Goal: Navigation & Orientation: Find specific page/section

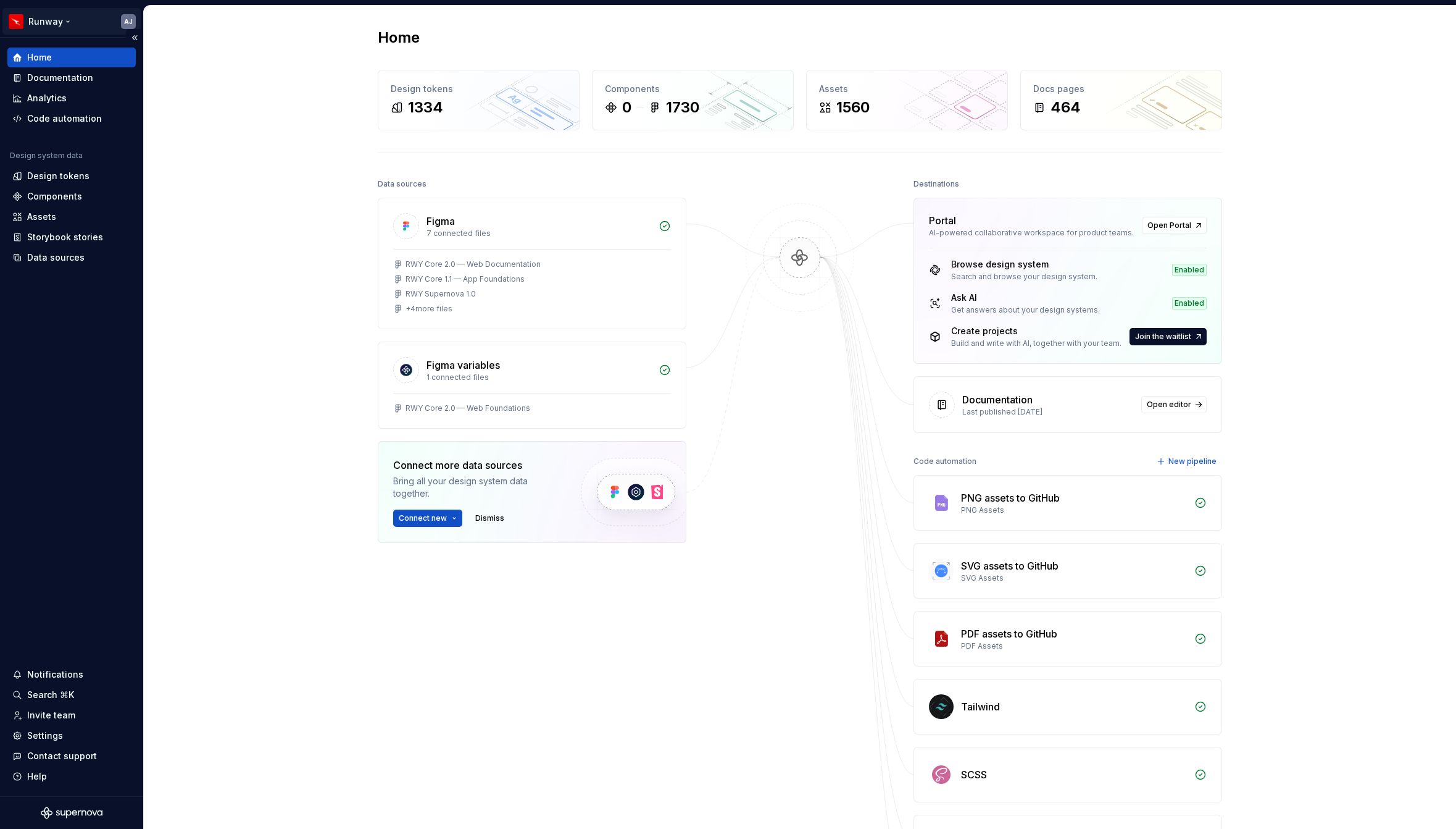
click at [70, 22] on html "Runway AJ Home Documentation Analytics Code automation Design system data Desig…" at bounding box center [728, 414] width 1456 height 829
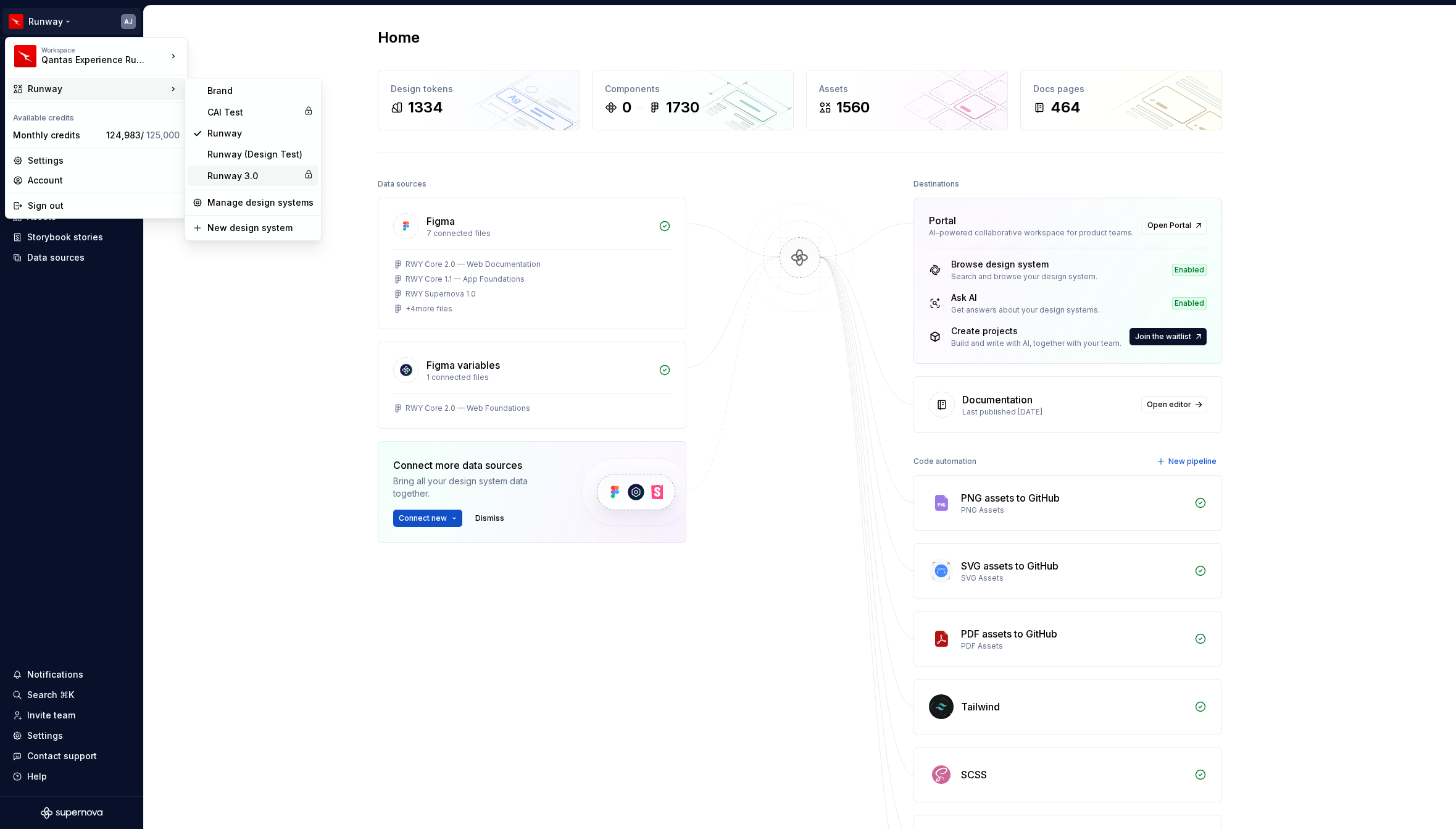
click at [222, 176] on div "Runway 3.0" at bounding box center [253, 176] width 92 height 12
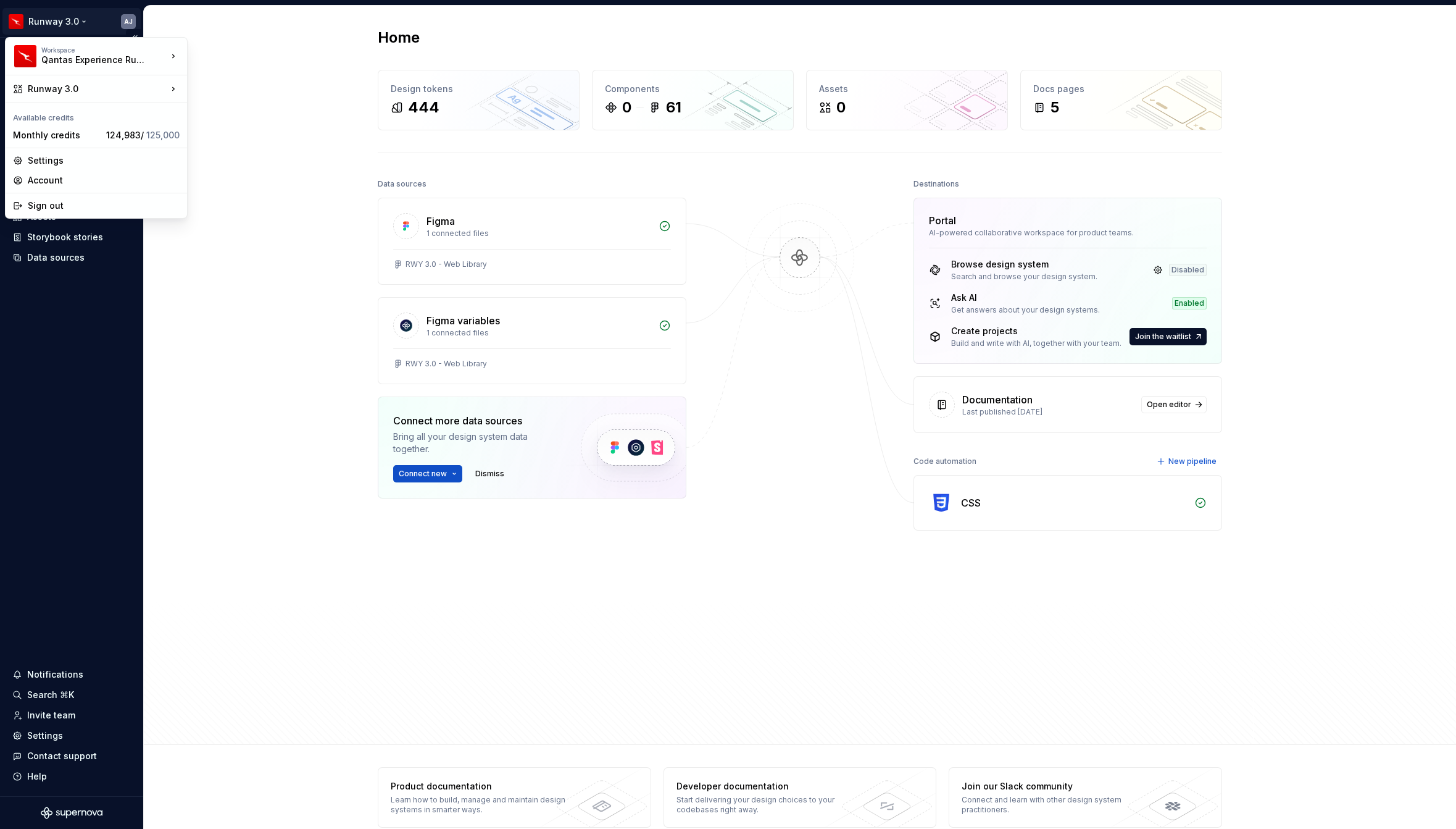
click at [79, 22] on html "Runway 3.0 AJ Home Documentation Analytics Code automation Design system data D…" at bounding box center [728, 414] width 1456 height 829
click at [218, 131] on div "Runway" at bounding box center [260, 134] width 106 height 12
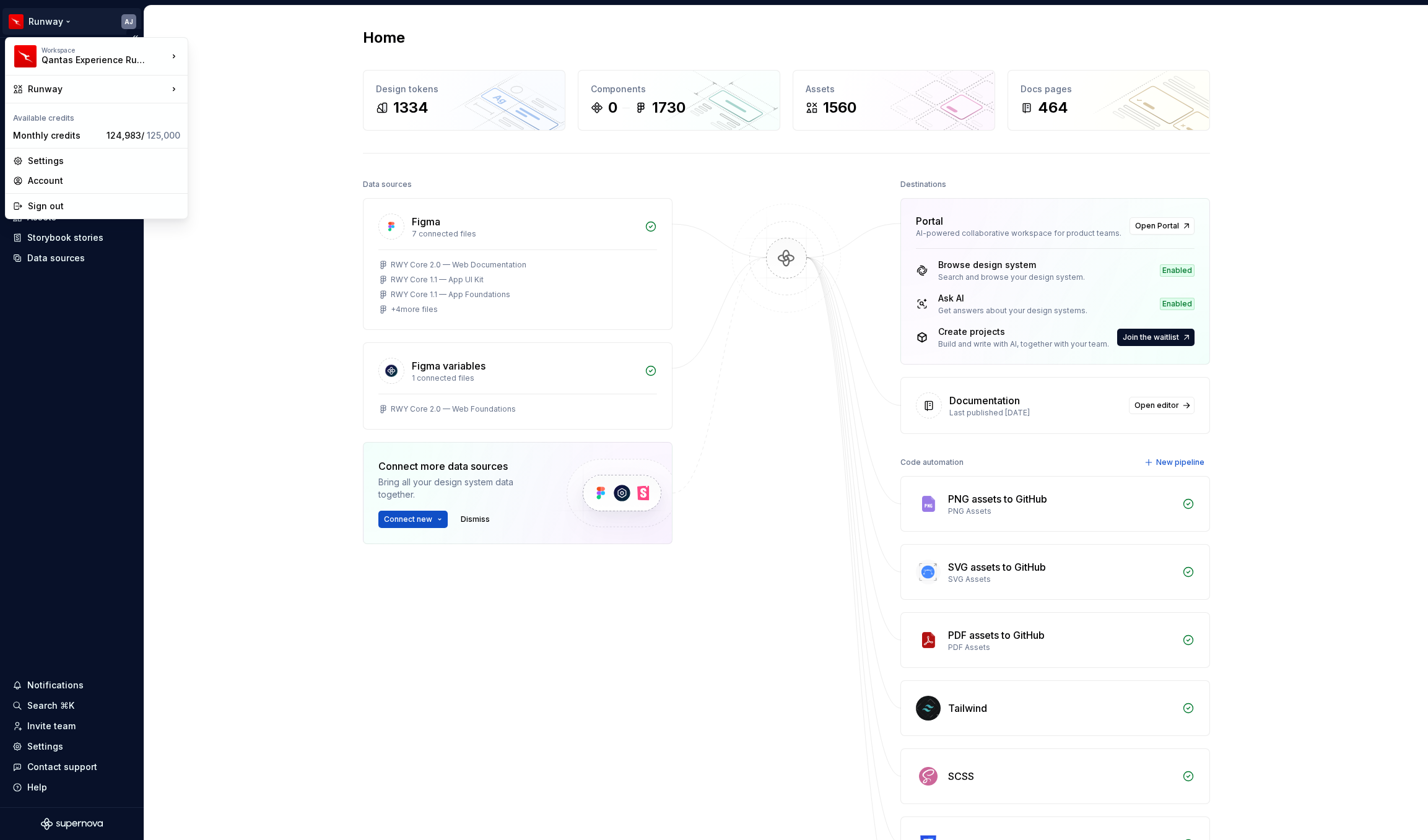
click at [67, 23] on html "Runway AJ Home Documentation Analytics Code automation Design system data Desig…" at bounding box center [714, 420] width 1428 height 840
drag, startPoint x: 267, startPoint y: 39, endPoint x: 280, endPoint y: 39, distance: 13.0
click at [267, 38] on html "Runway AJ Home Documentation Analytics Code automation Design system data Desig…" at bounding box center [714, 420] width 1428 height 840
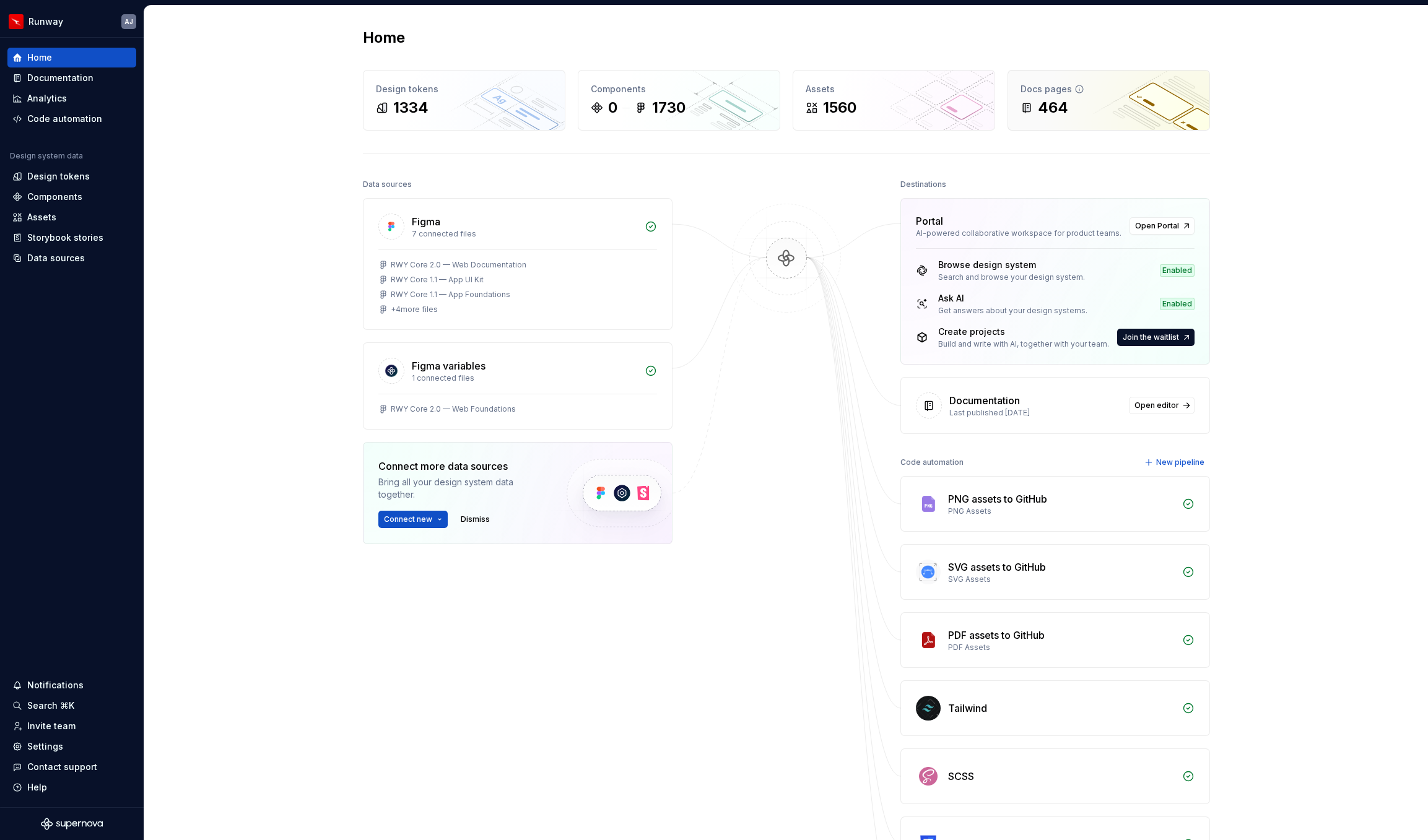
click at [1028, 104] on icon at bounding box center [1027, 108] width 5 height 8
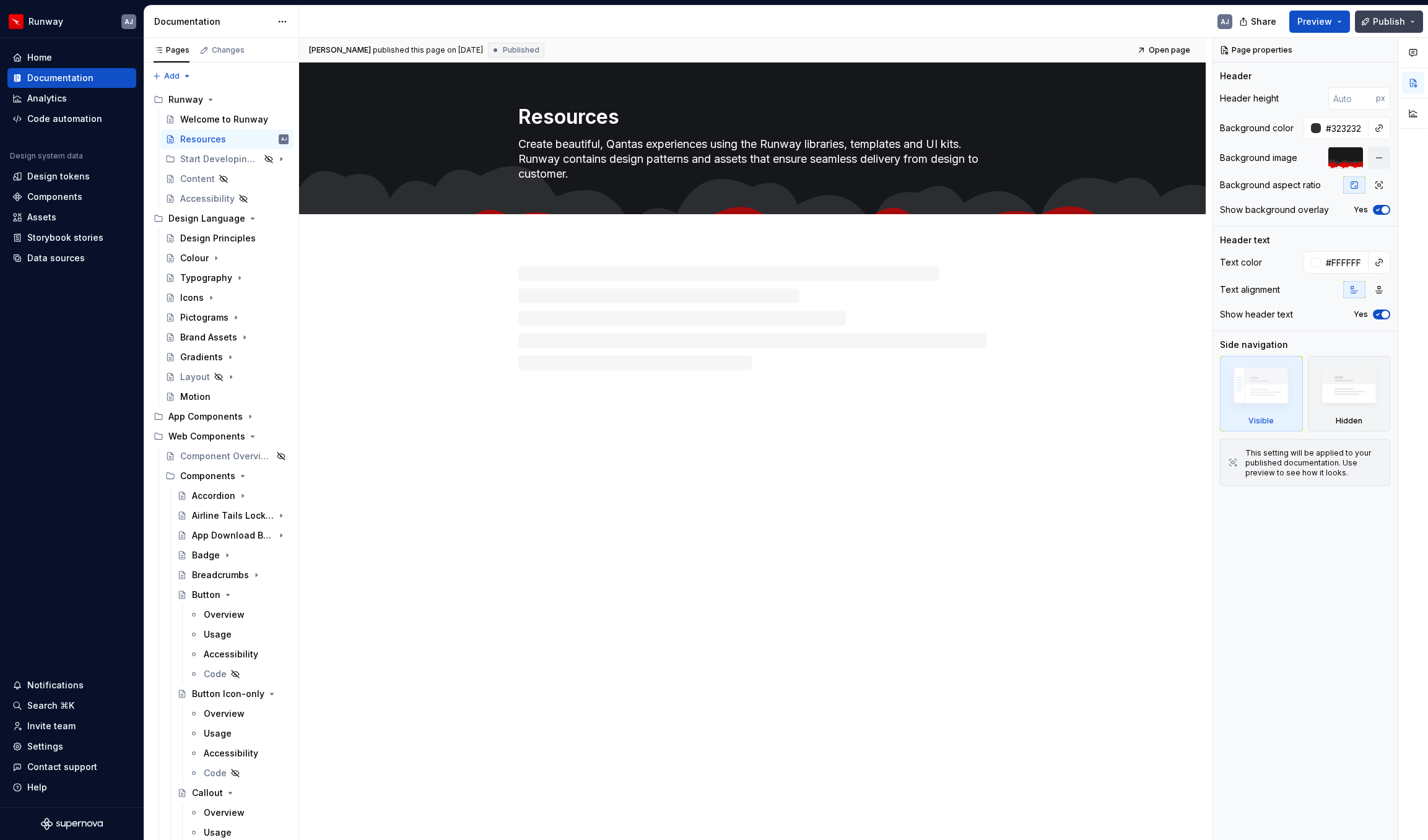
click at [1412, 22] on button "Publish" at bounding box center [1388, 21] width 68 height 22
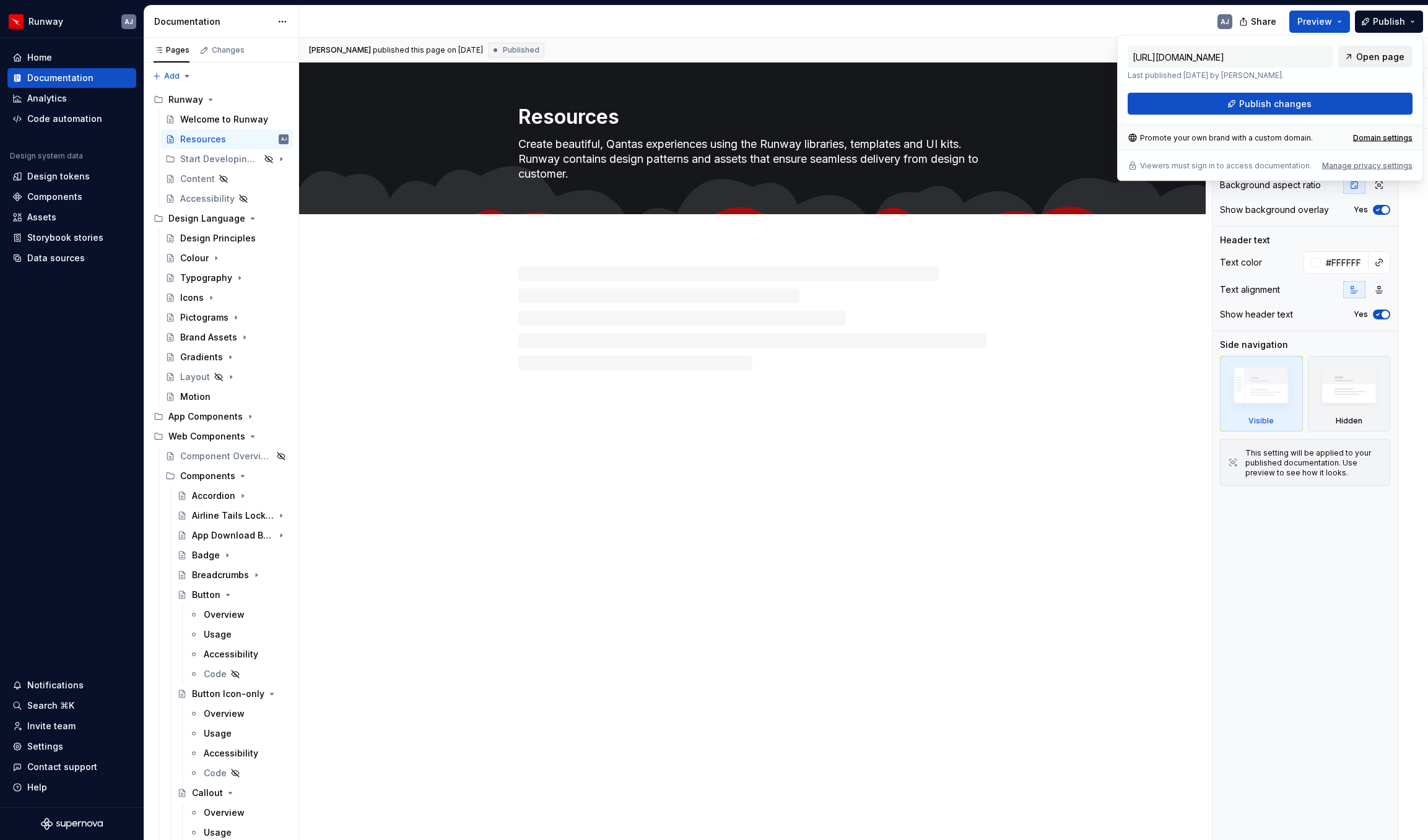
click at [1372, 57] on span "Open page" at bounding box center [1380, 57] width 48 height 12
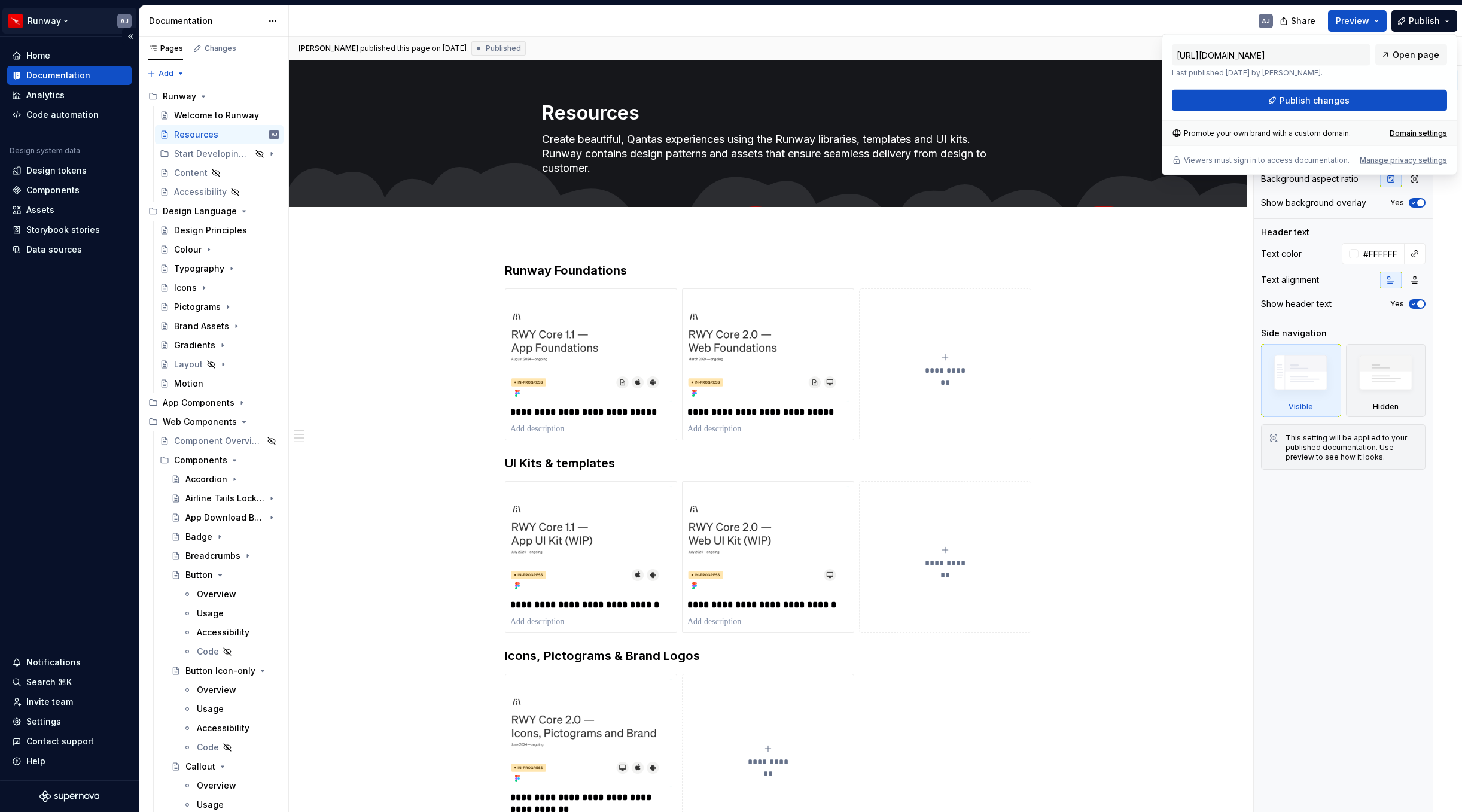
click at [60, 21] on html "Runway AJ Home Documentation Analytics Code automation Design system data Desig…" at bounding box center [731, 406] width 1462 height 812
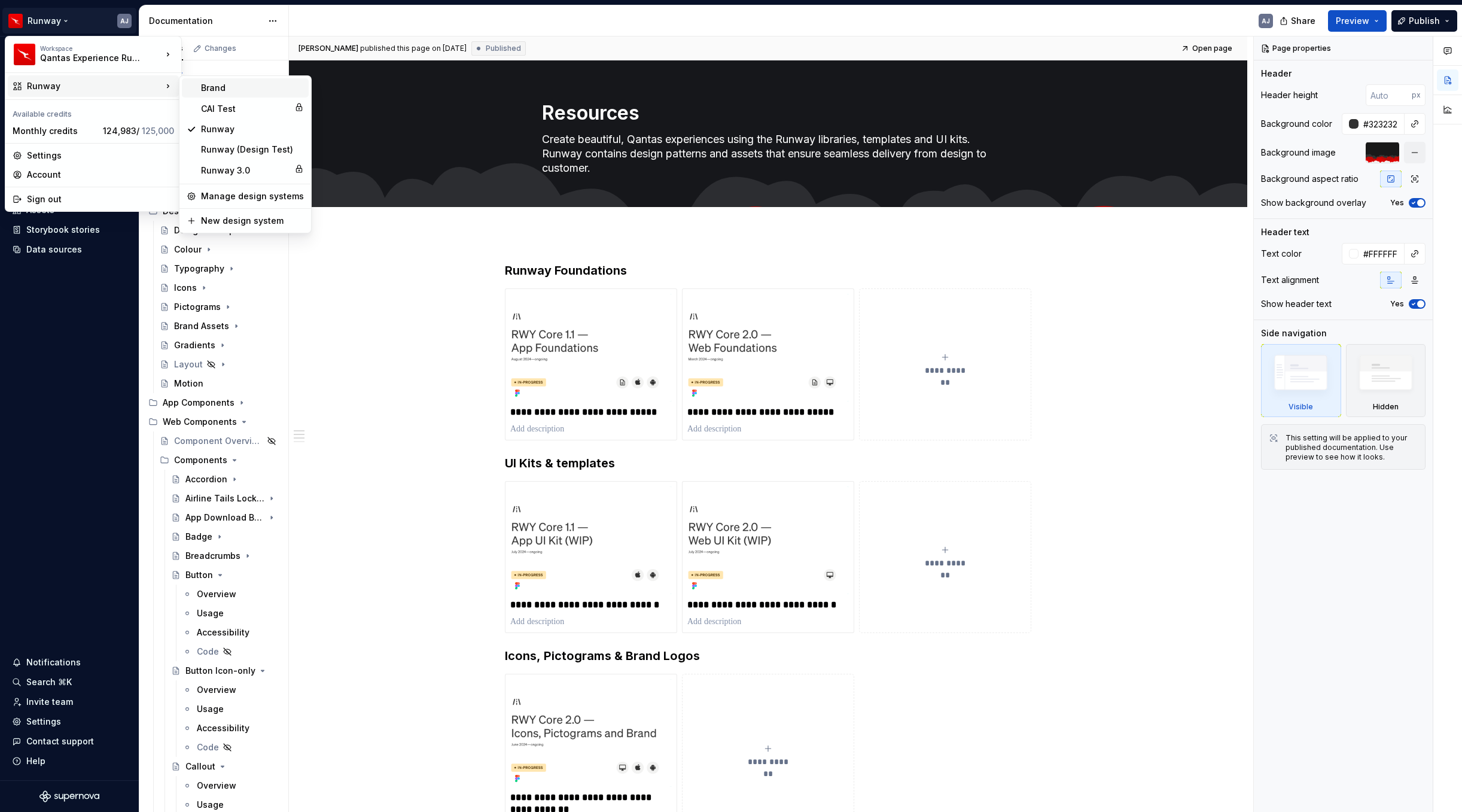
click at [234, 89] on div "Brand" at bounding box center [252, 88] width 103 height 12
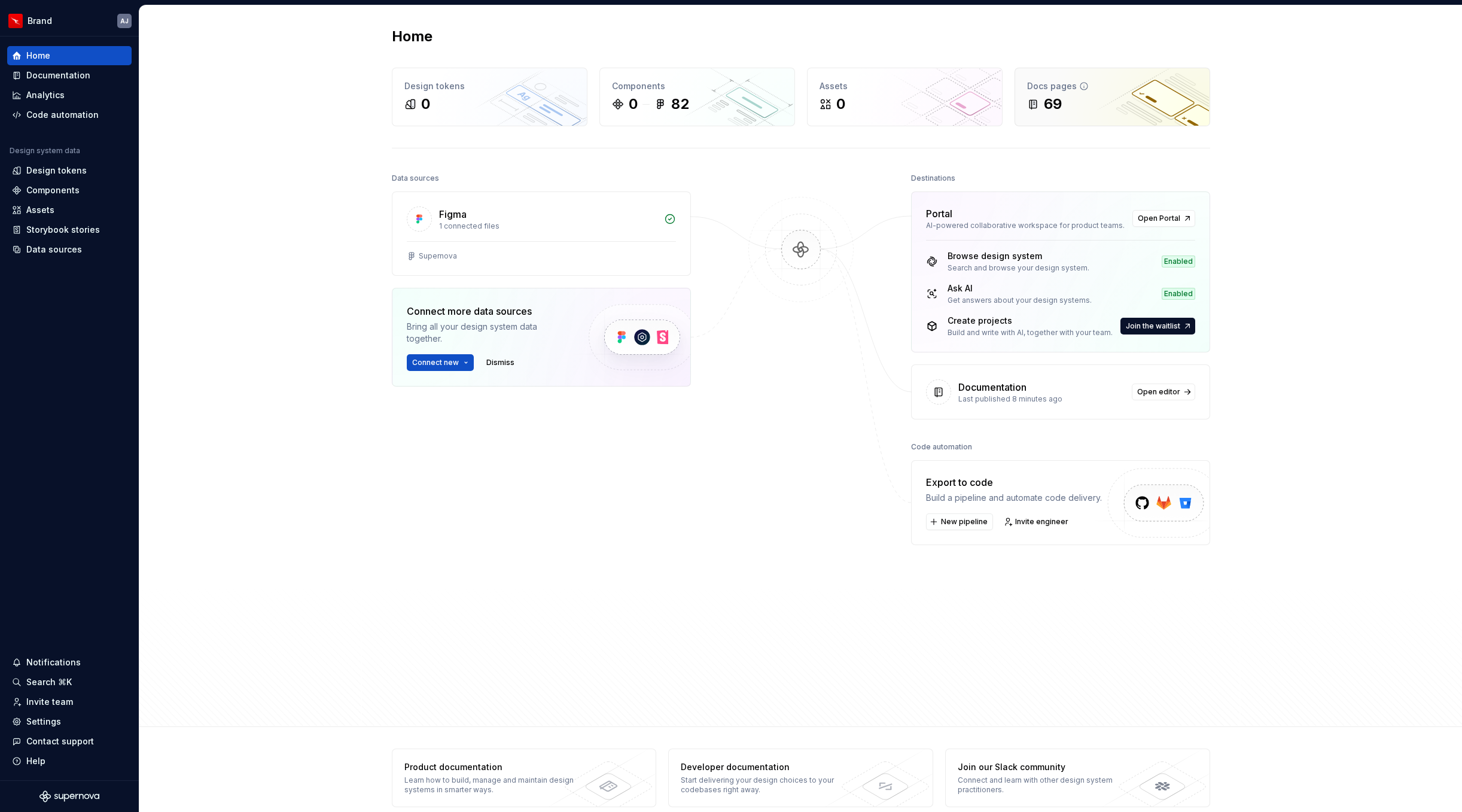
click at [1074, 106] on div "69" at bounding box center [1112, 104] width 171 height 19
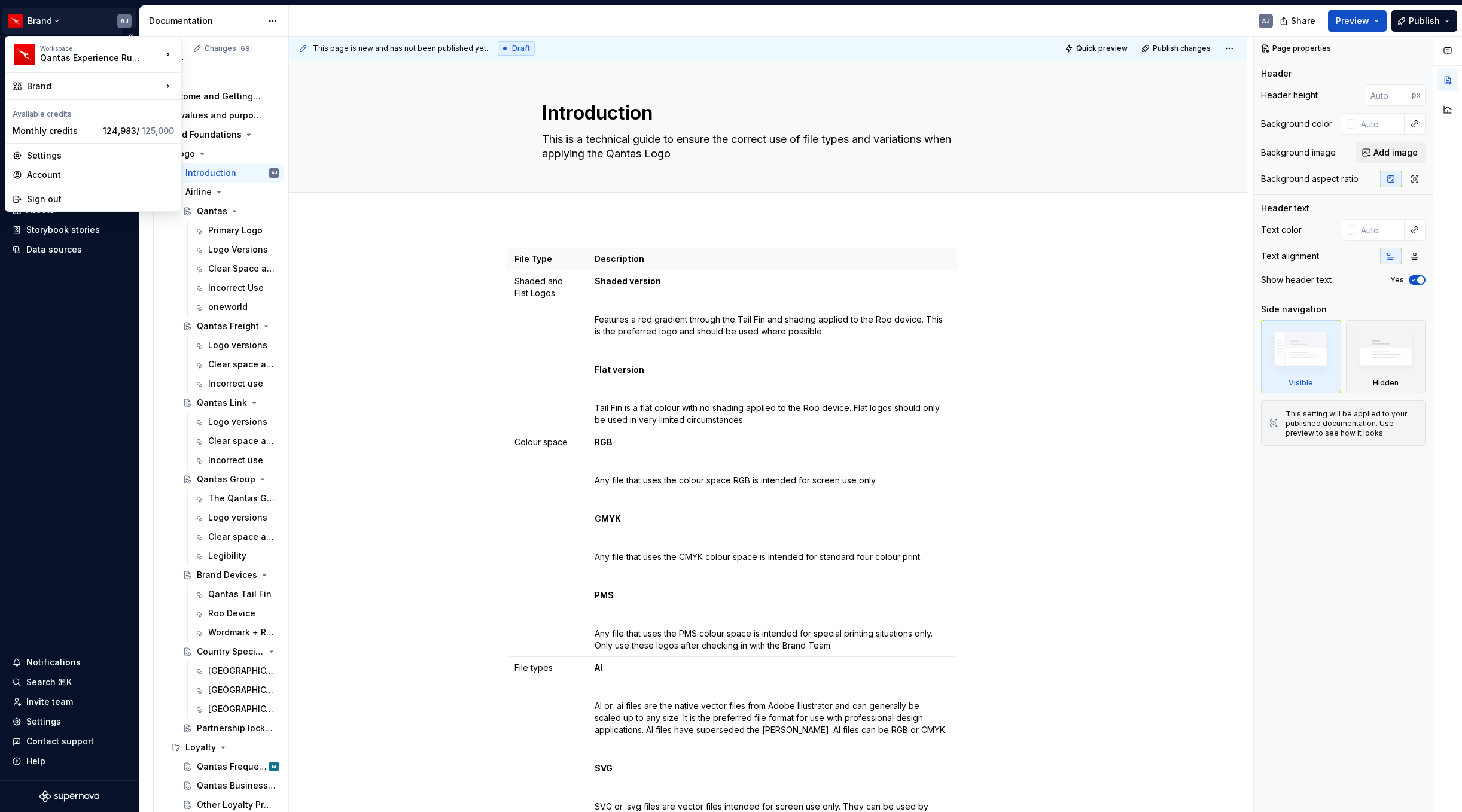
click at [59, 23] on html "Brand AJ Home Documentation Analytics Code automation Design system data Design…" at bounding box center [731, 406] width 1462 height 812
click at [243, 136] on div "Runway" at bounding box center [246, 129] width 127 height 19
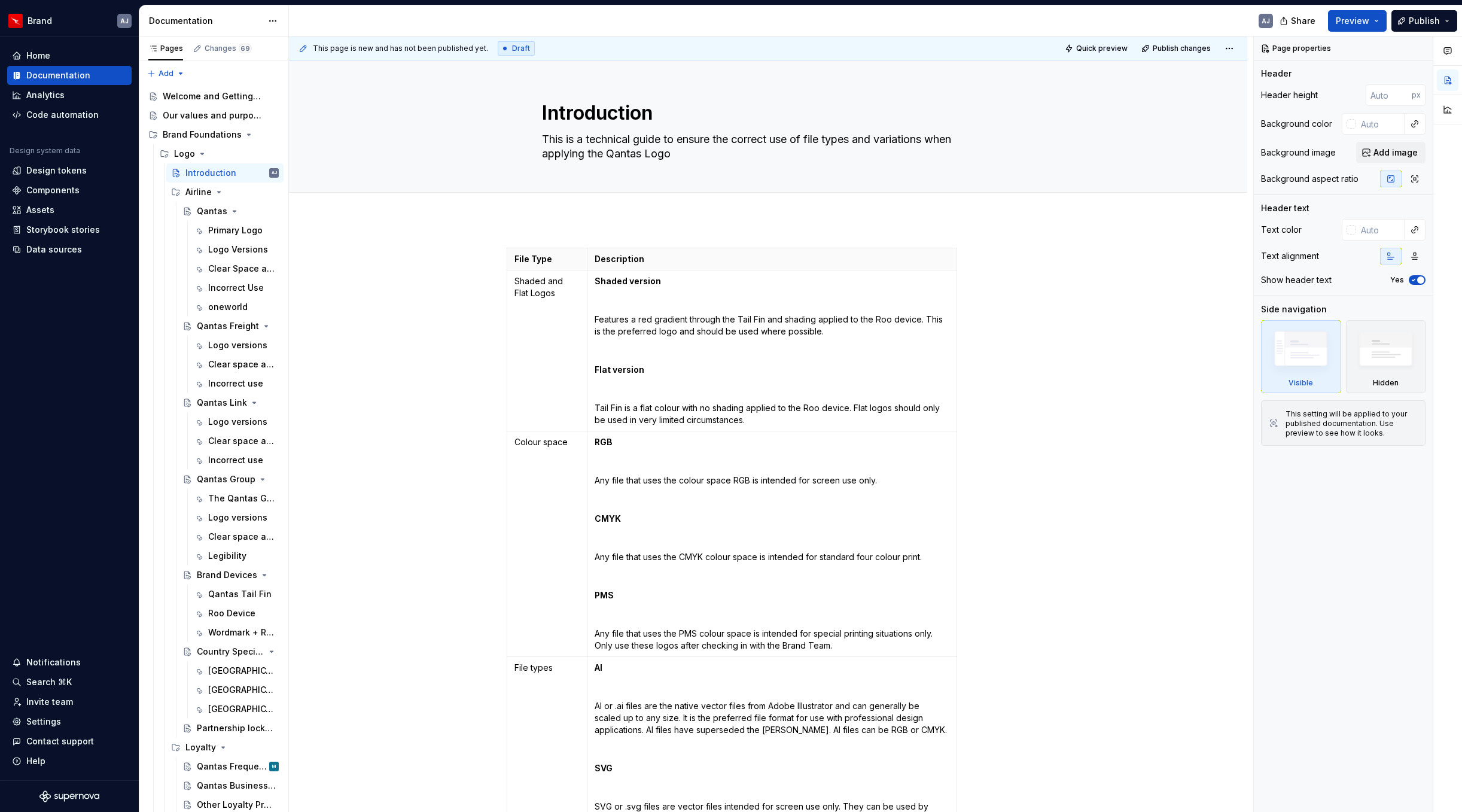
type textarea "*"
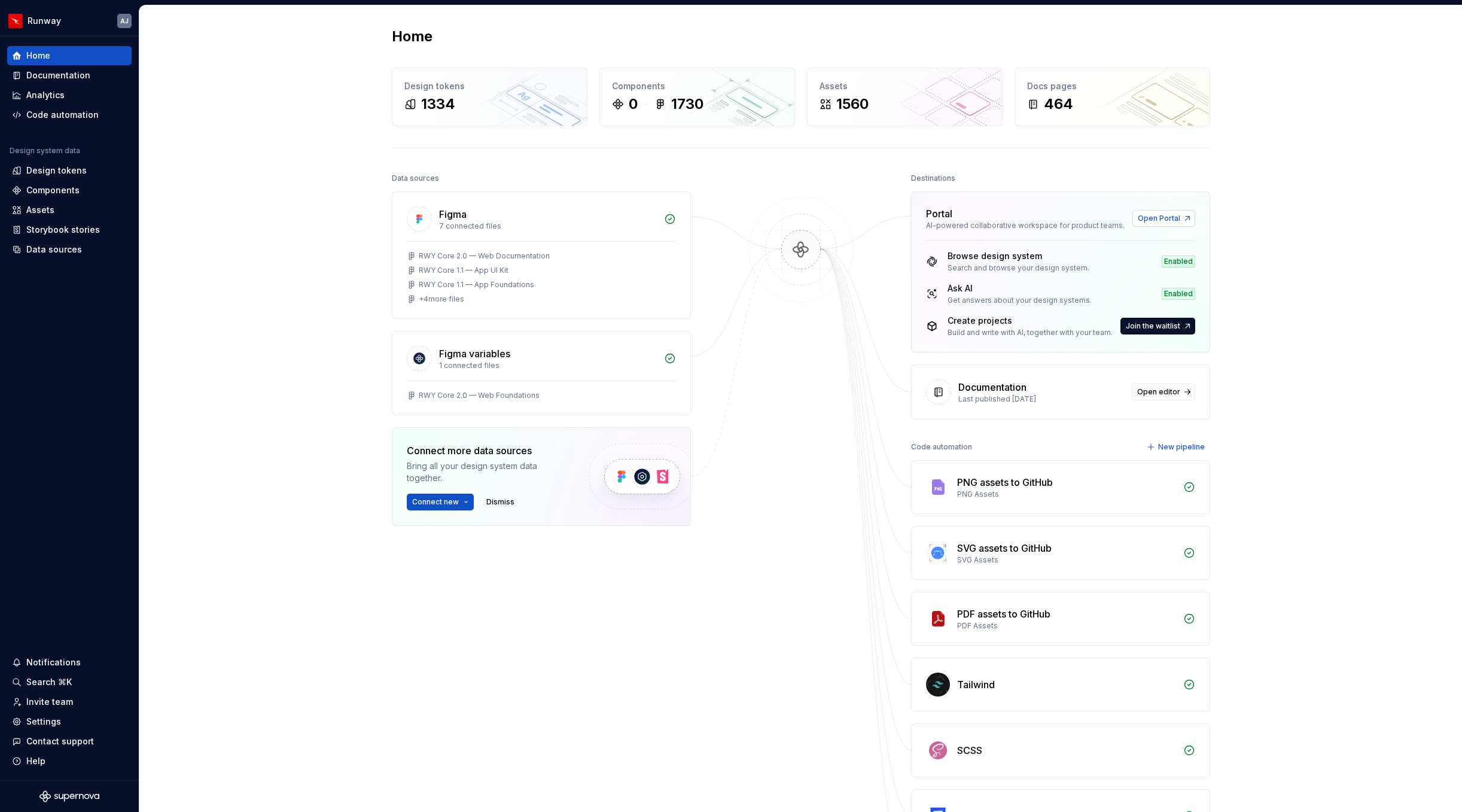
click at [1156, 217] on span "Open Portal" at bounding box center [1159, 218] width 42 height 10
